Goal: Task Accomplishment & Management: Manage account settings

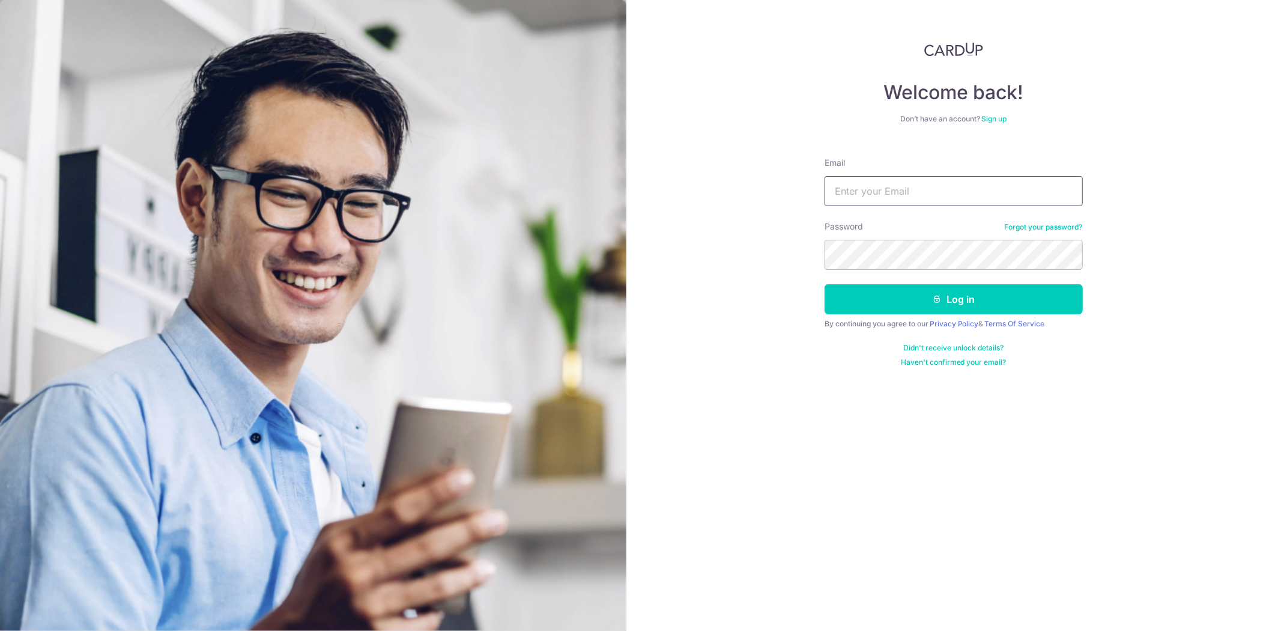
click at [969, 201] on input "Email" at bounding box center [954, 191] width 258 height 30
type input "[EMAIL_ADDRESS][DOMAIN_NAME]"
click at [825, 284] on button "Log in" at bounding box center [954, 299] width 258 height 30
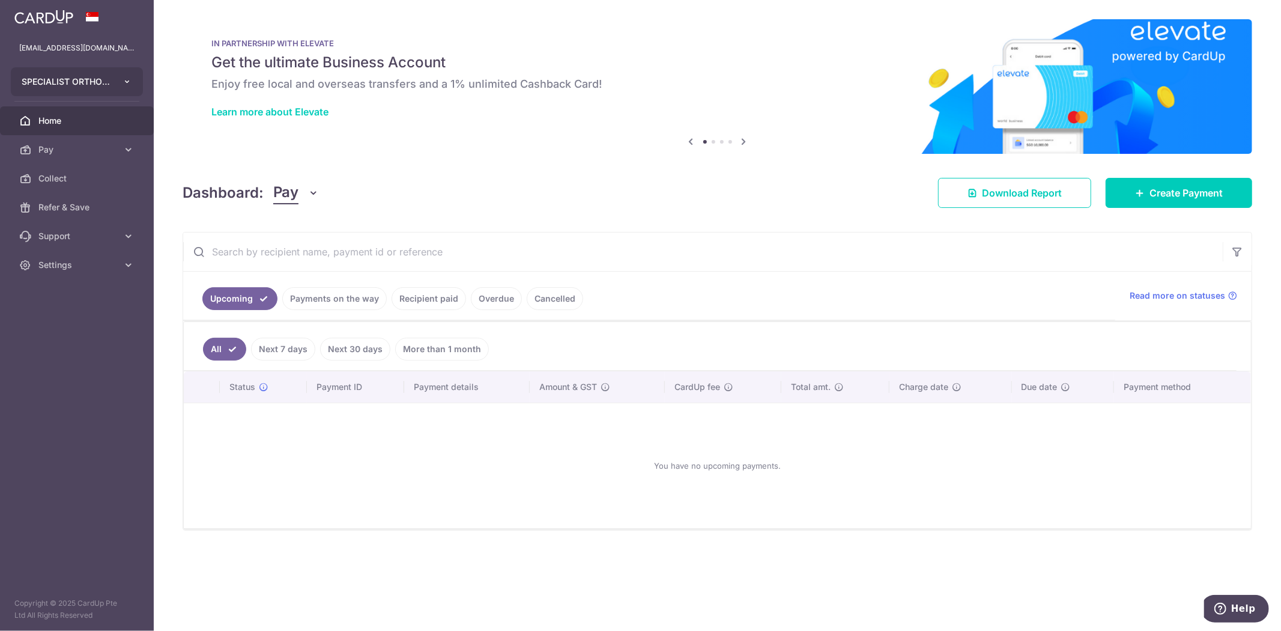
click at [90, 88] on button "SPECIALIST ORTHOPAEDIC CENTRE PTE. LTD. SPECIALIST ORTHOPAEDIC CENTRE PTE. LTD." at bounding box center [77, 81] width 132 height 29
click at [88, 140] on link "SPECIALIST ORTHOPAEDIC JOINT TRAUMA CENTRE PTE. LTD." at bounding box center [79, 137] width 137 height 22
click at [45, 374] on aside "[EMAIL_ADDRESS][DOMAIN_NAME] SPECIALIST ORTHOPAEDIC CENTRE PTE. LTD. SPECIALIST…" at bounding box center [77, 315] width 154 height 631
